Goal: Task Accomplishment & Management: Complete application form

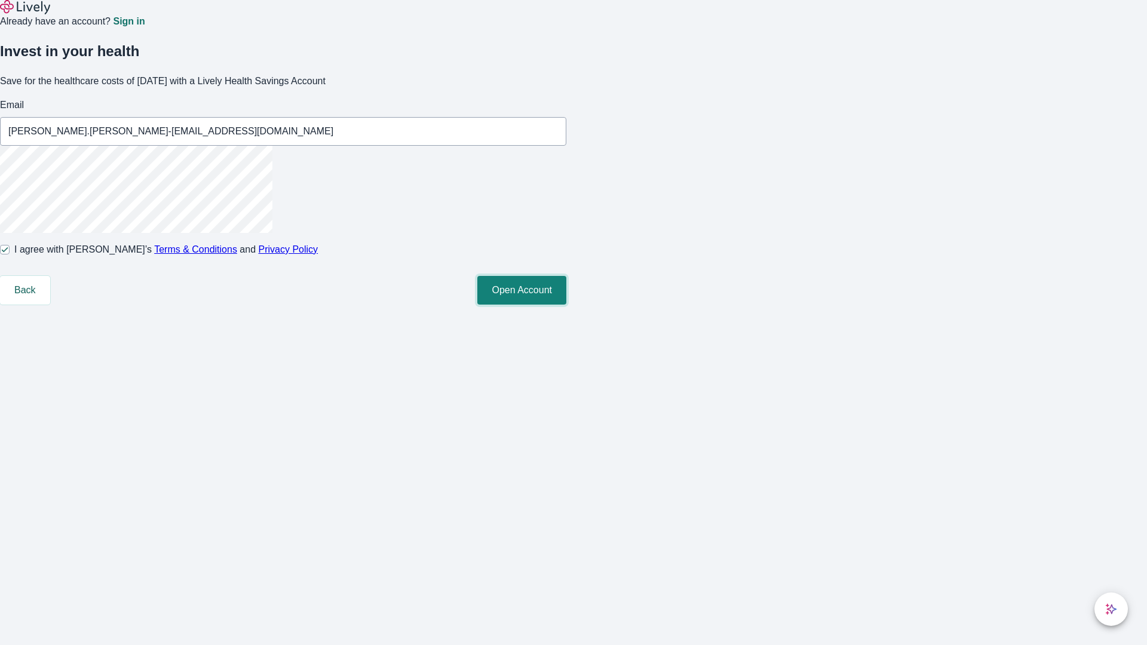
click at [566, 305] on button "Open Account" at bounding box center [521, 290] width 89 height 29
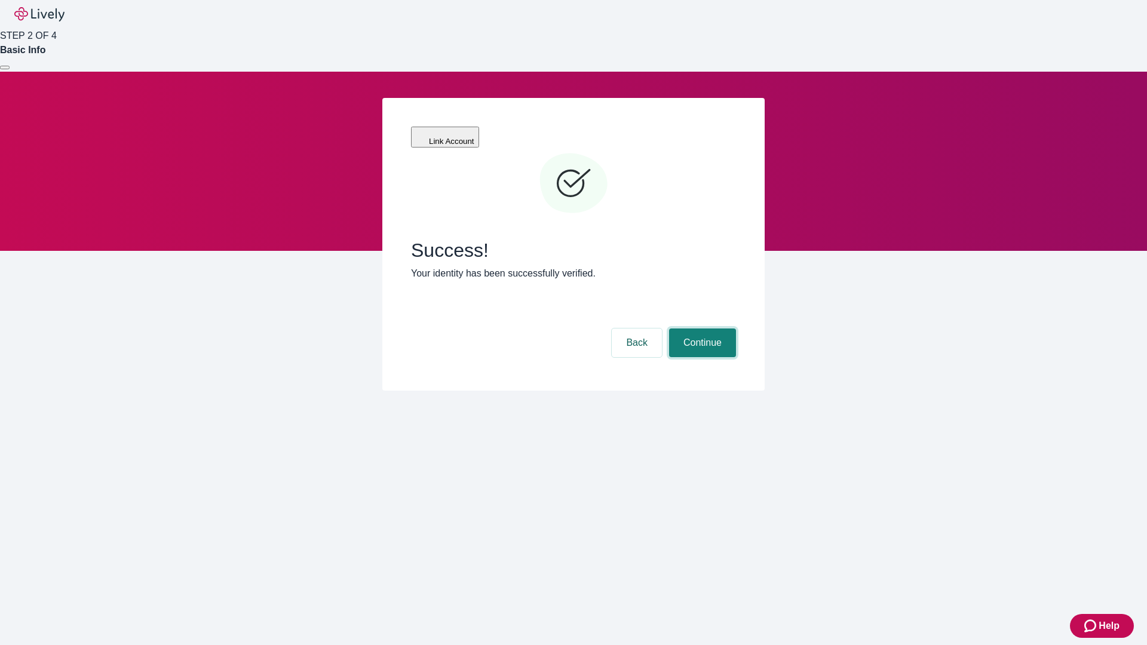
click at [701, 329] on button "Continue" at bounding box center [702, 343] width 67 height 29
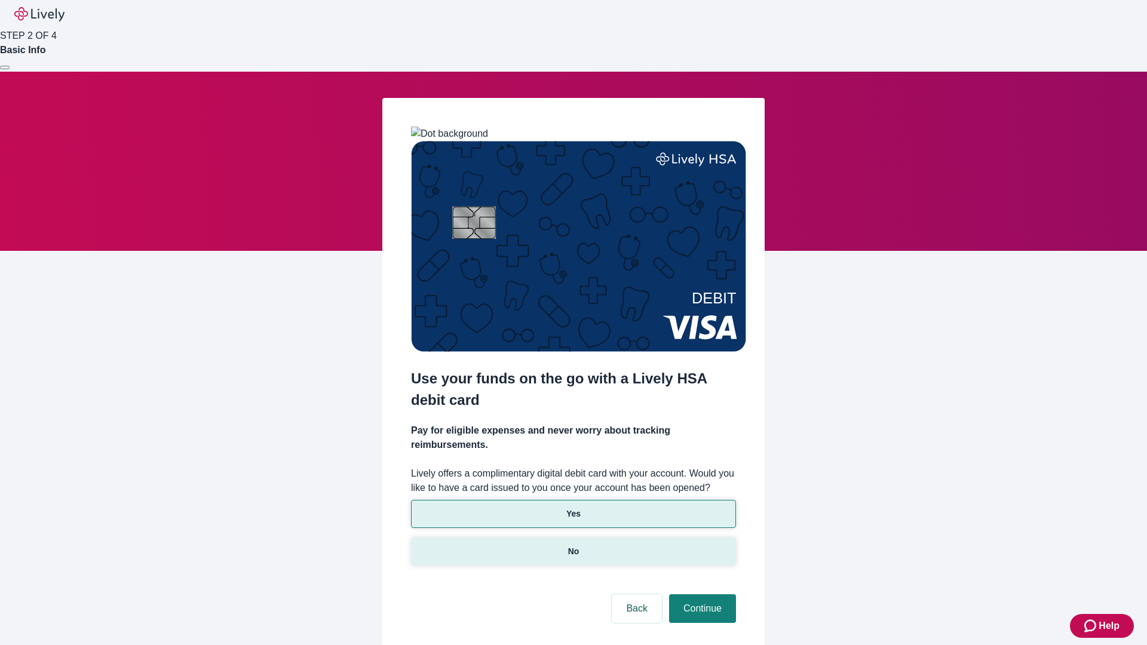
click at [573, 546] on p "No" at bounding box center [573, 552] width 11 height 13
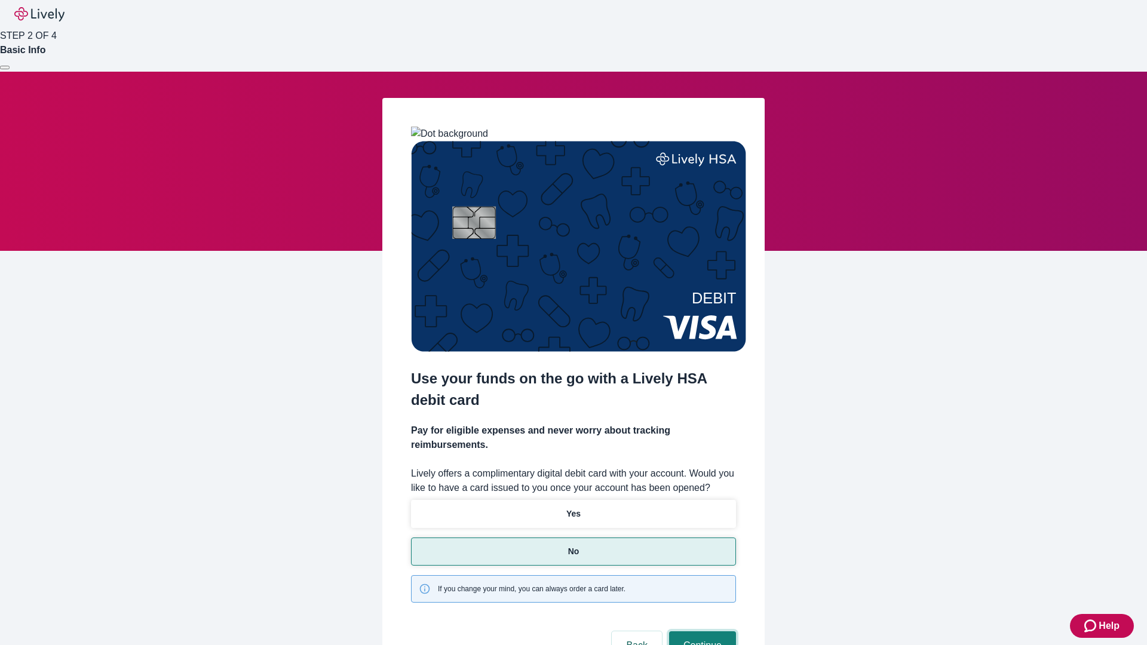
click at [701, 632] on button "Continue" at bounding box center [702, 646] width 67 height 29
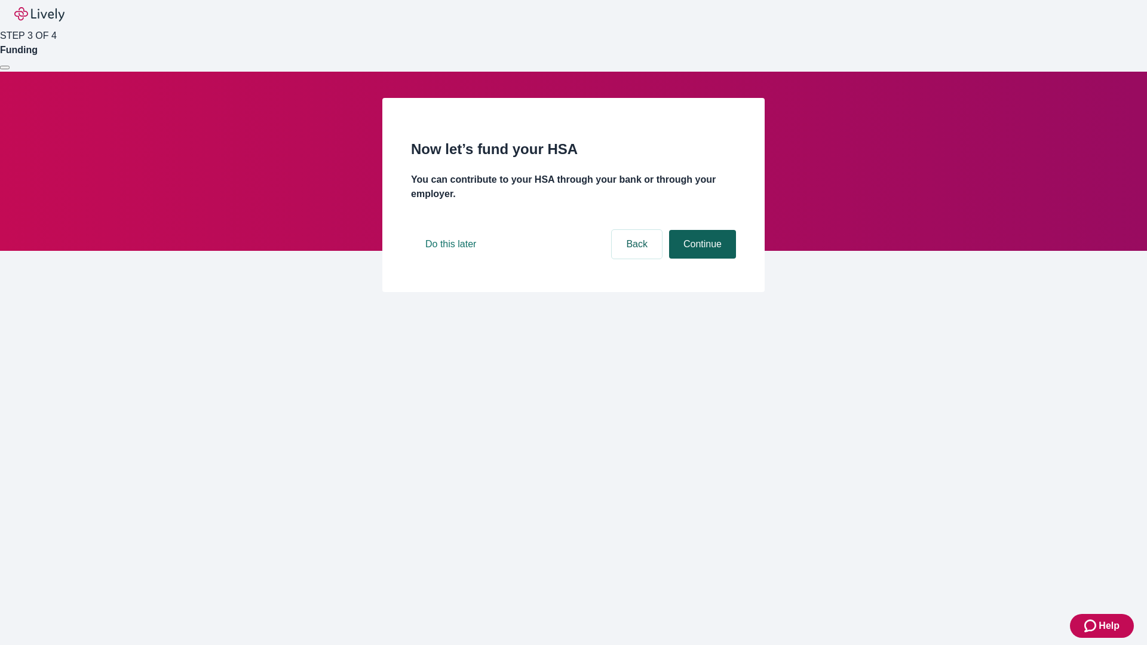
click at [701, 259] on button "Continue" at bounding box center [702, 244] width 67 height 29
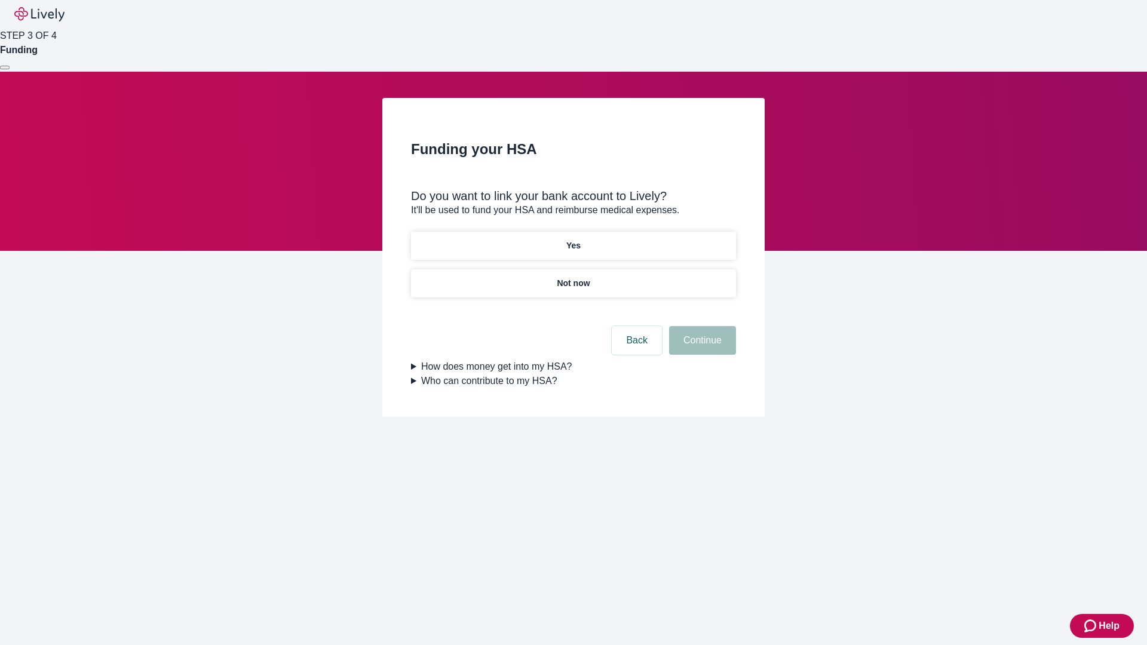
click at [573, 240] on p "Yes" at bounding box center [573, 246] width 14 height 13
click at [701, 326] on button "Continue" at bounding box center [702, 340] width 67 height 29
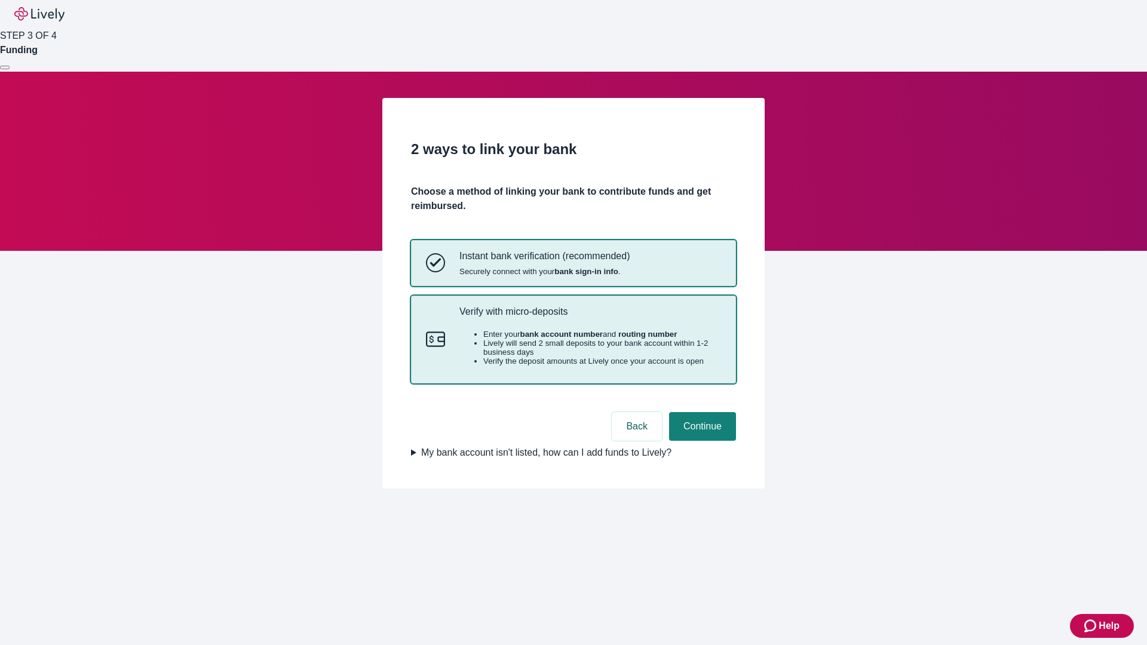
click at [590, 317] on p "Verify with micro-deposits" at bounding box center [591, 311] width 262 height 11
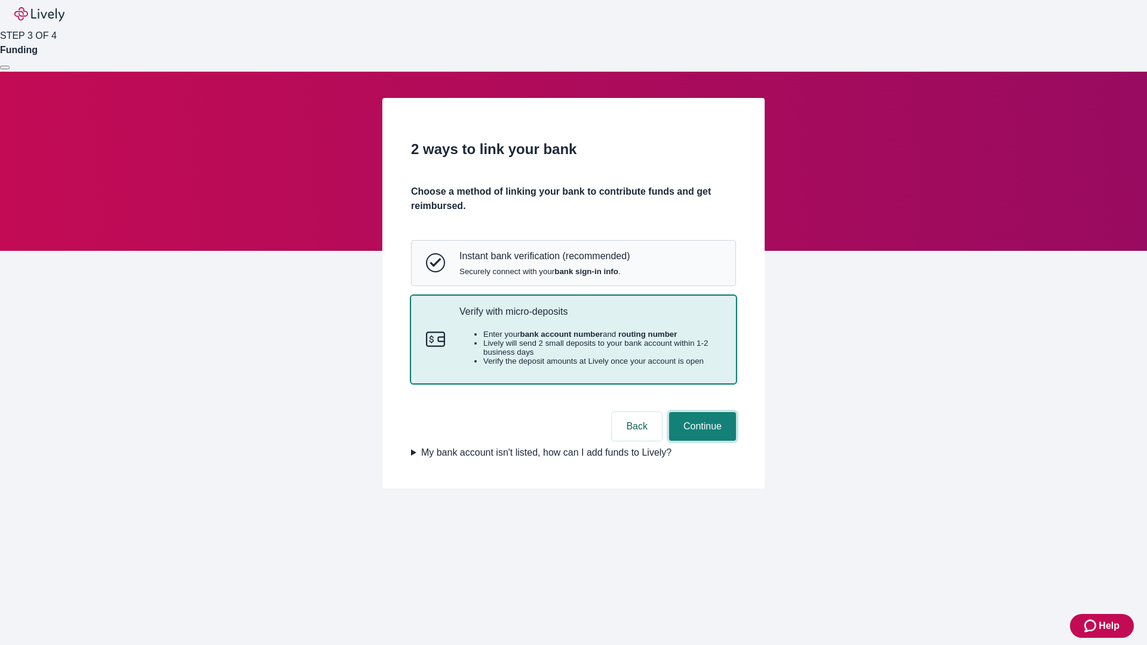
click at [701, 441] on button "Continue" at bounding box center [702, 426] width 67 height 29
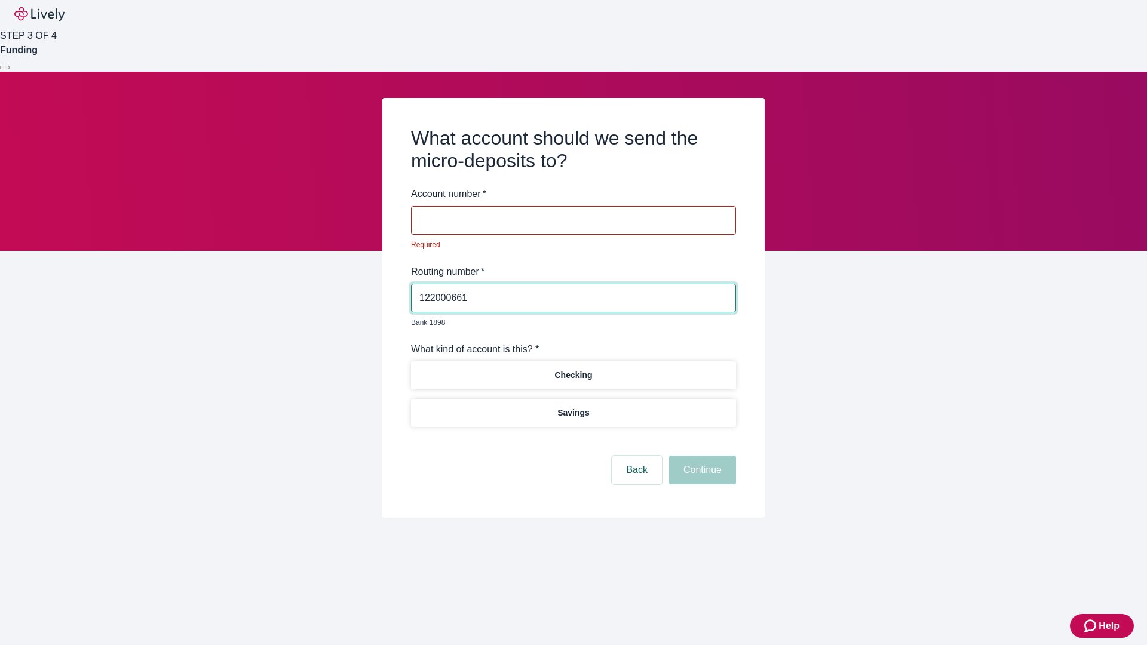
type input "122000661"
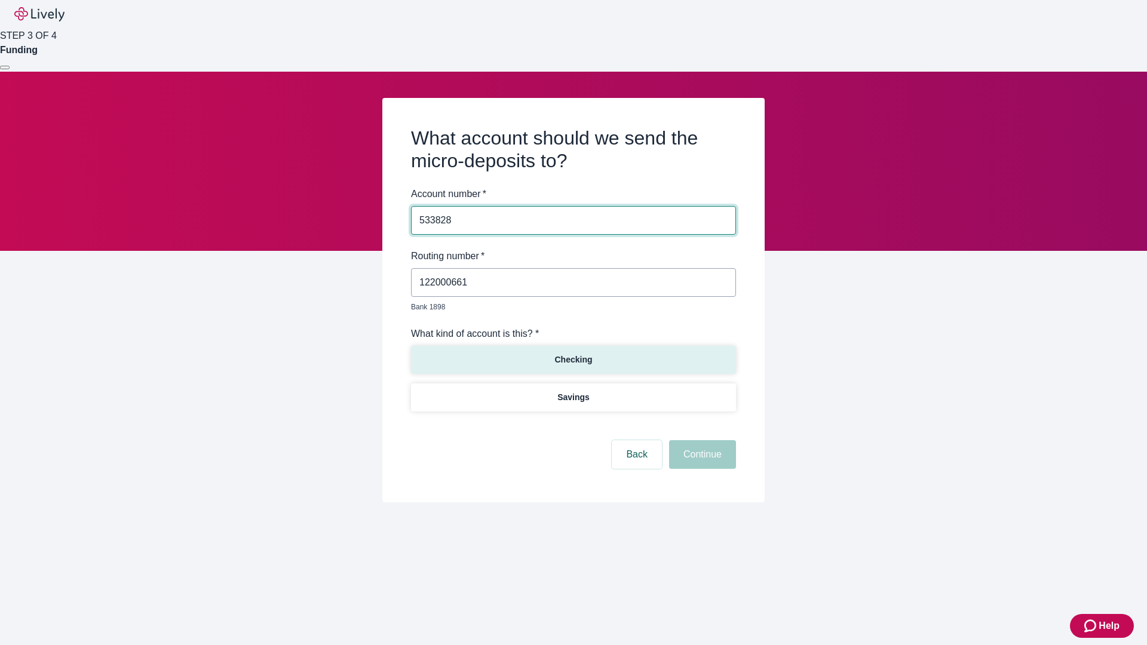
type input "533828"
click at [573, 354] on p "Checking" at bounding box center [574, 360] width 38 height 13
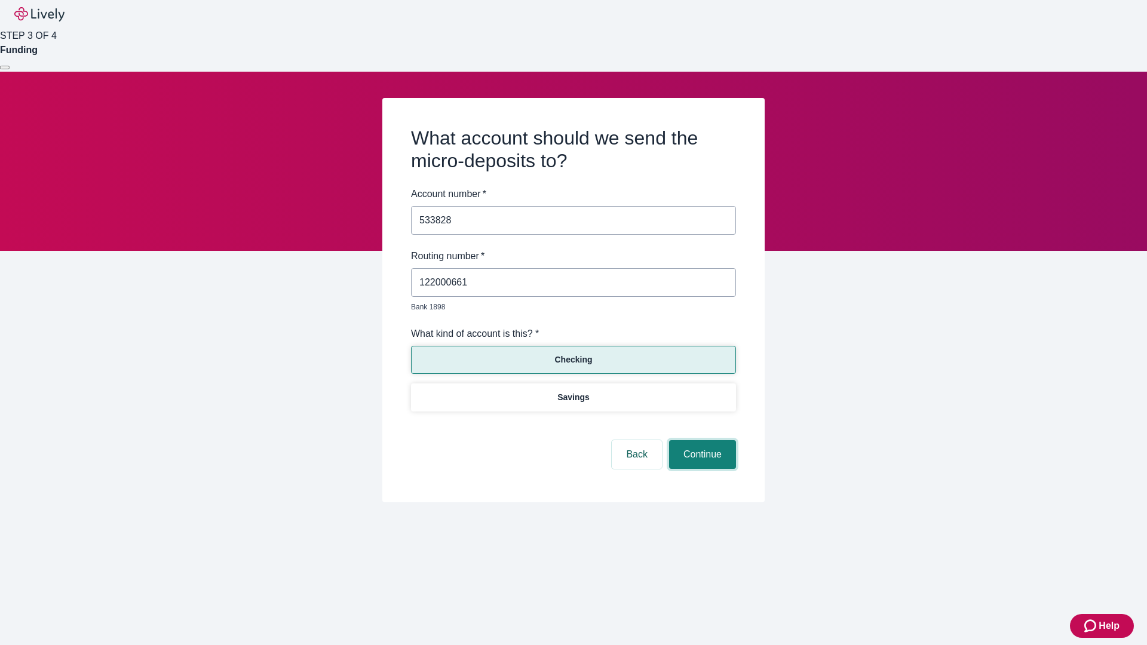
click at [701, 441] on button "Continue" at bounding box center [702, 454] width 67 height 29
